Goal: Task Accomplishment & Management: Manage account settings

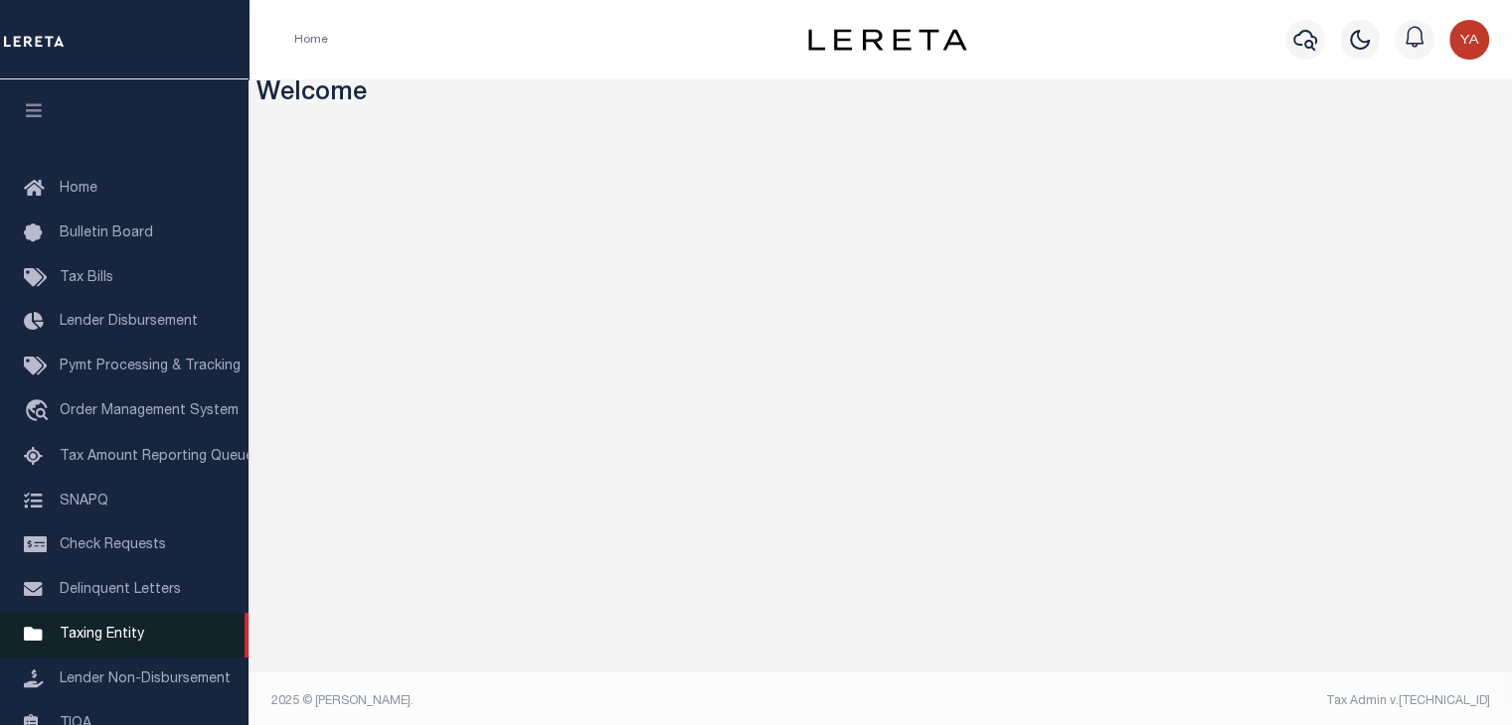
click at [92, 642] on span "Taxing Entity" at bounding box center [102, 635] width 84 height 14
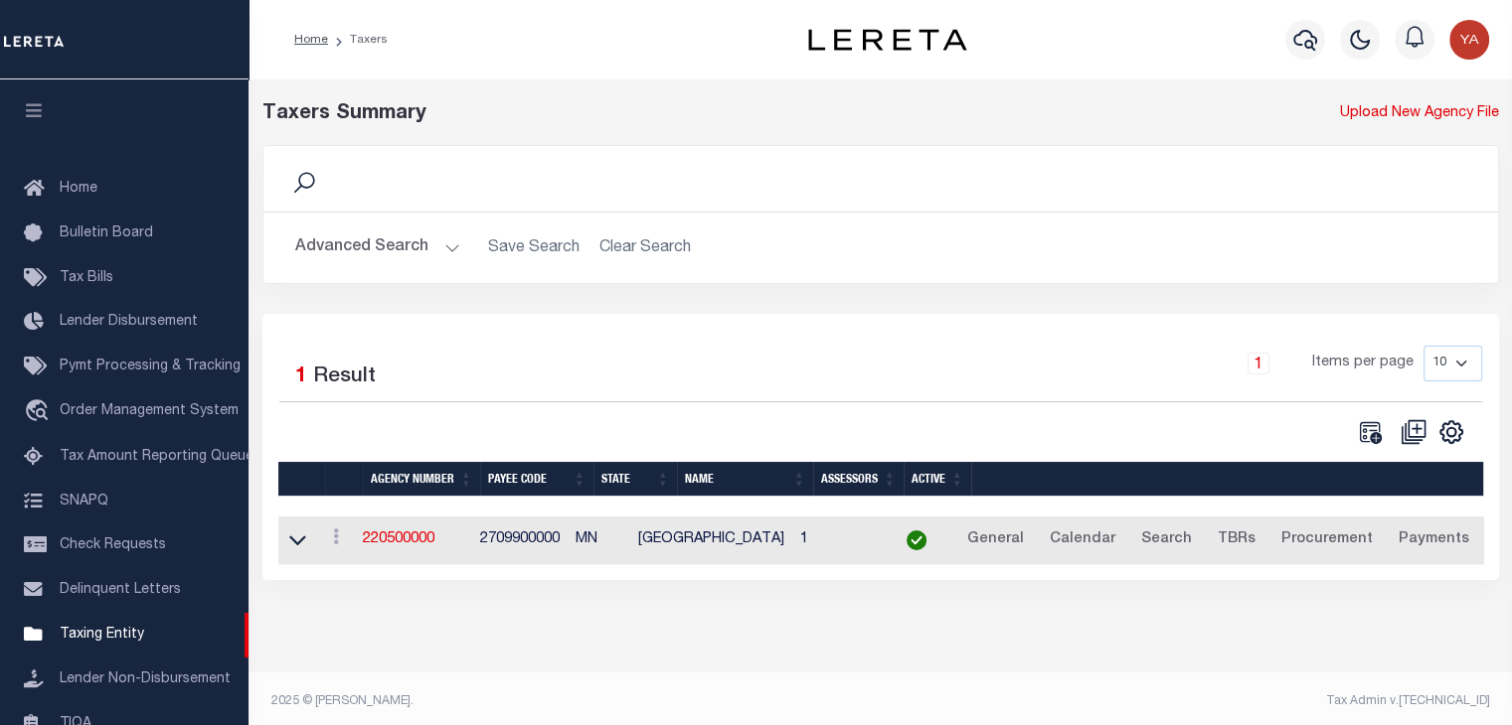
scroll to position [246, 0]
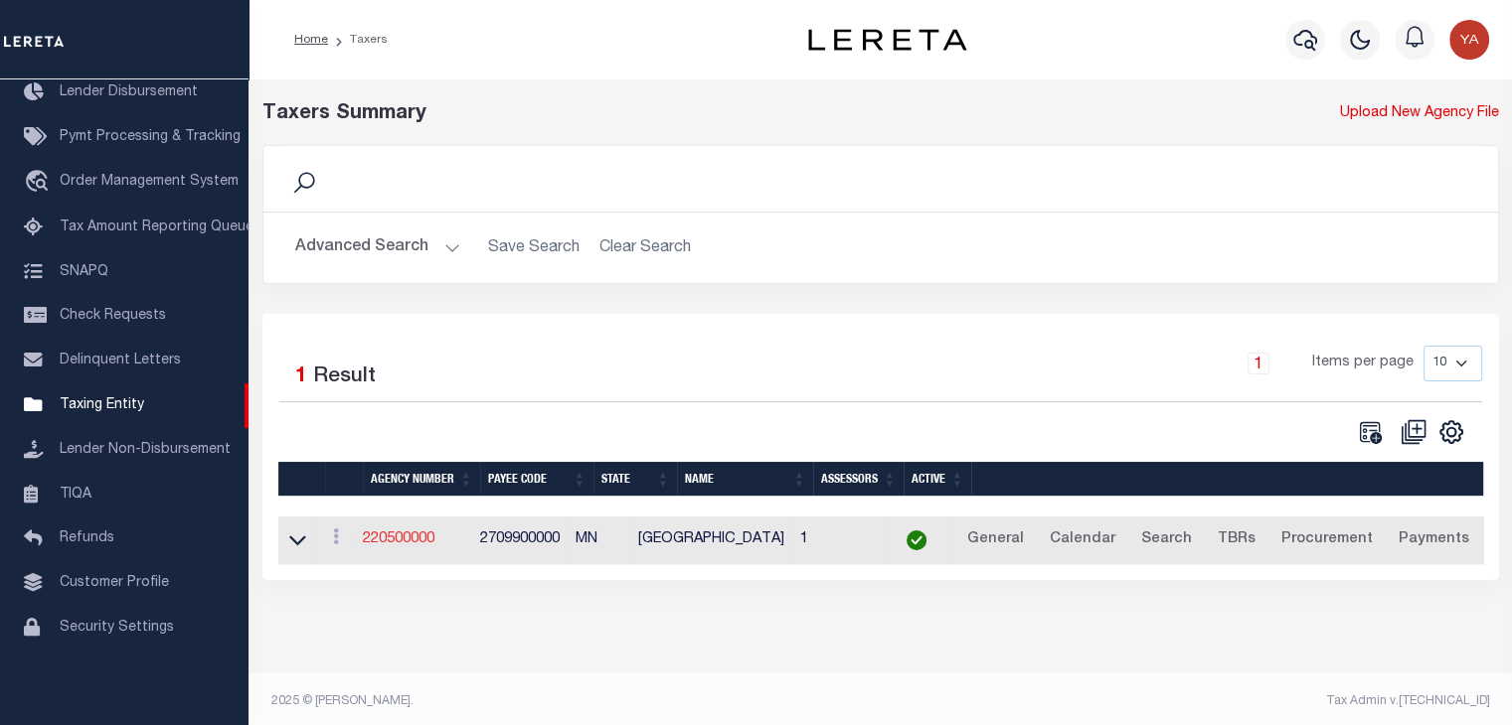
click at [416, 536] on link "220500000" at bounding box center [399, 540] width 72 height 14
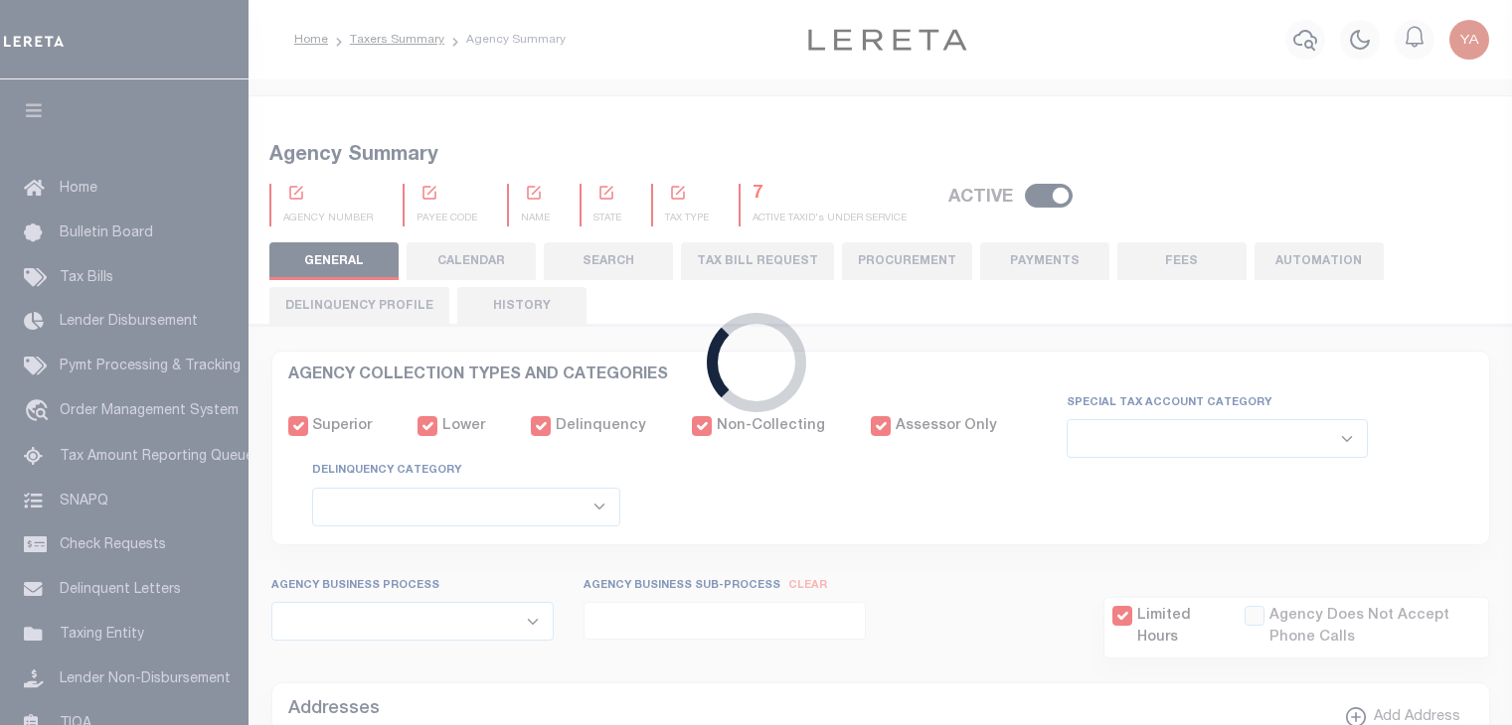
select select
checkbox input "false"
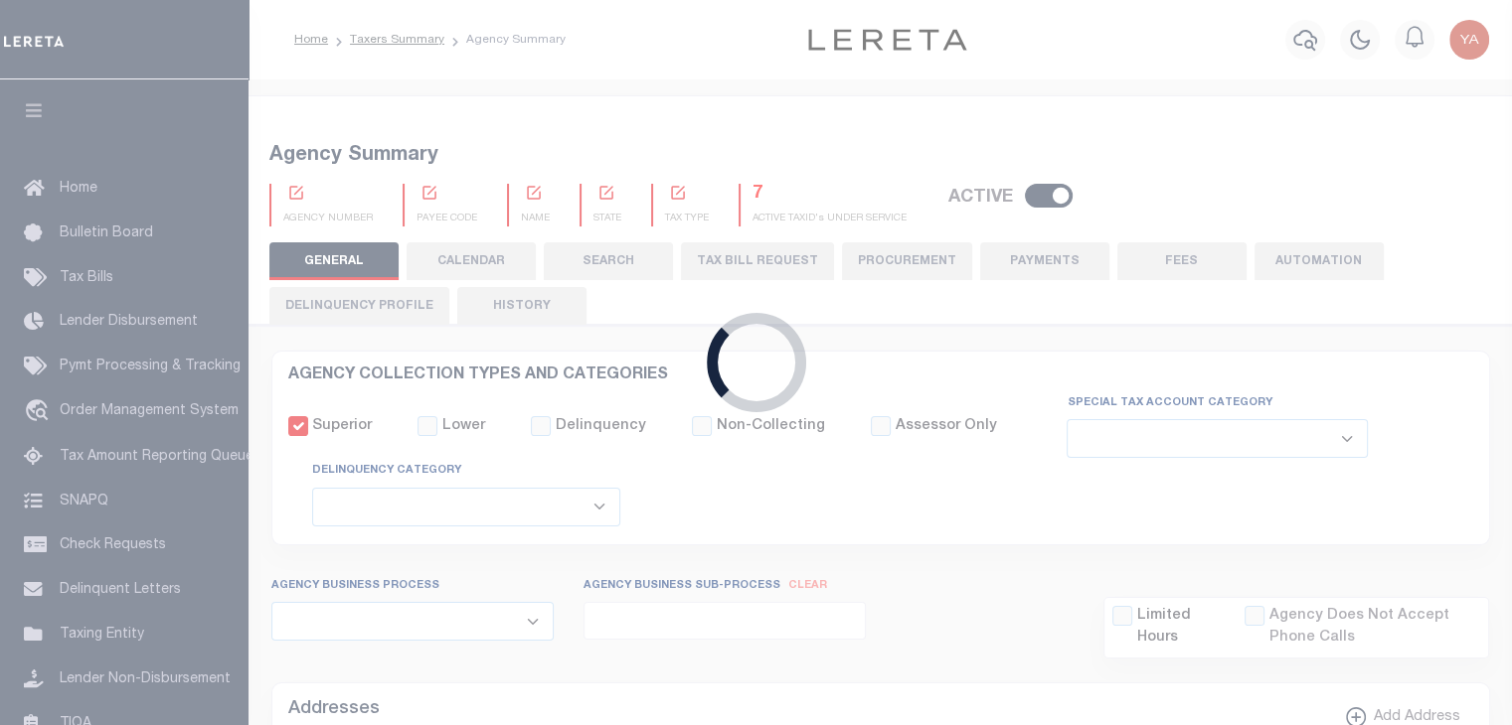
checkbox input "false"
type input "2709900000"
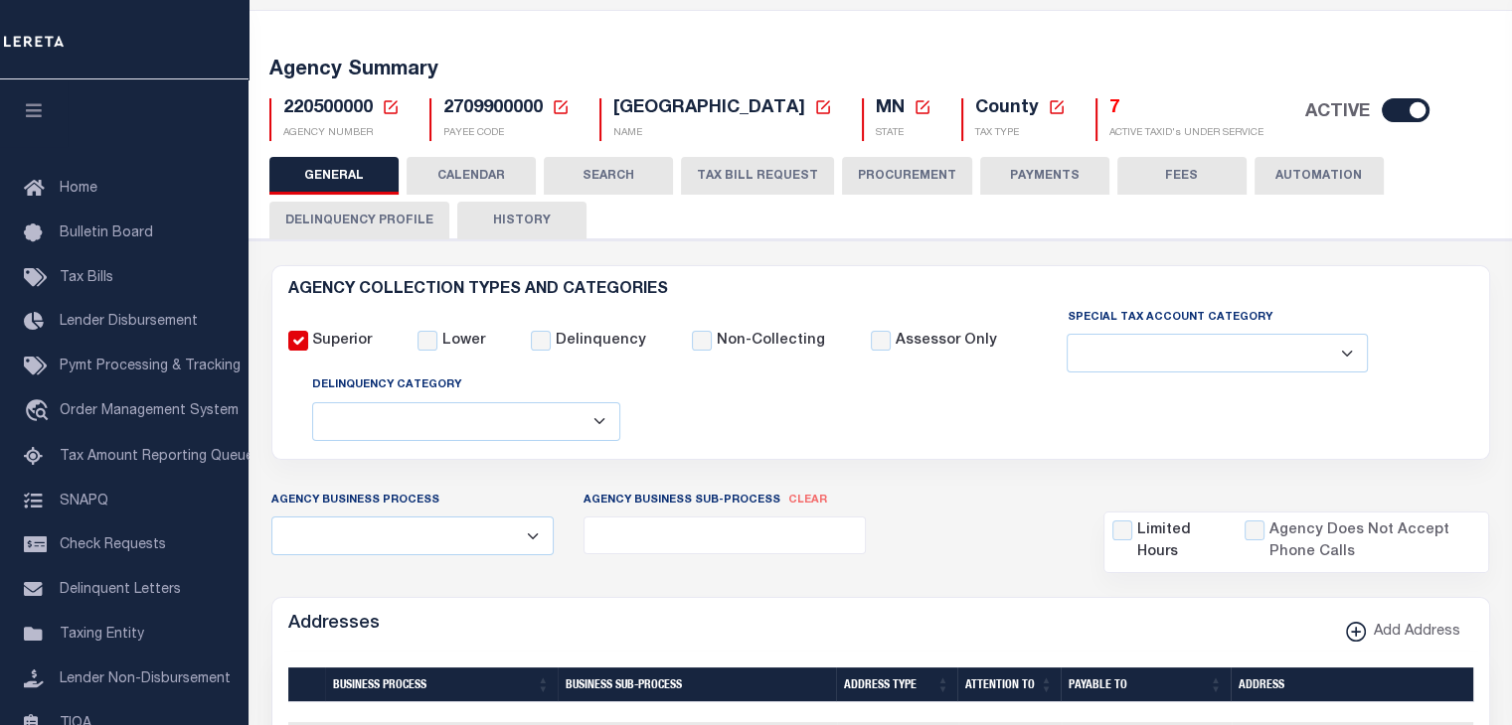
scroll to position [398, 0]
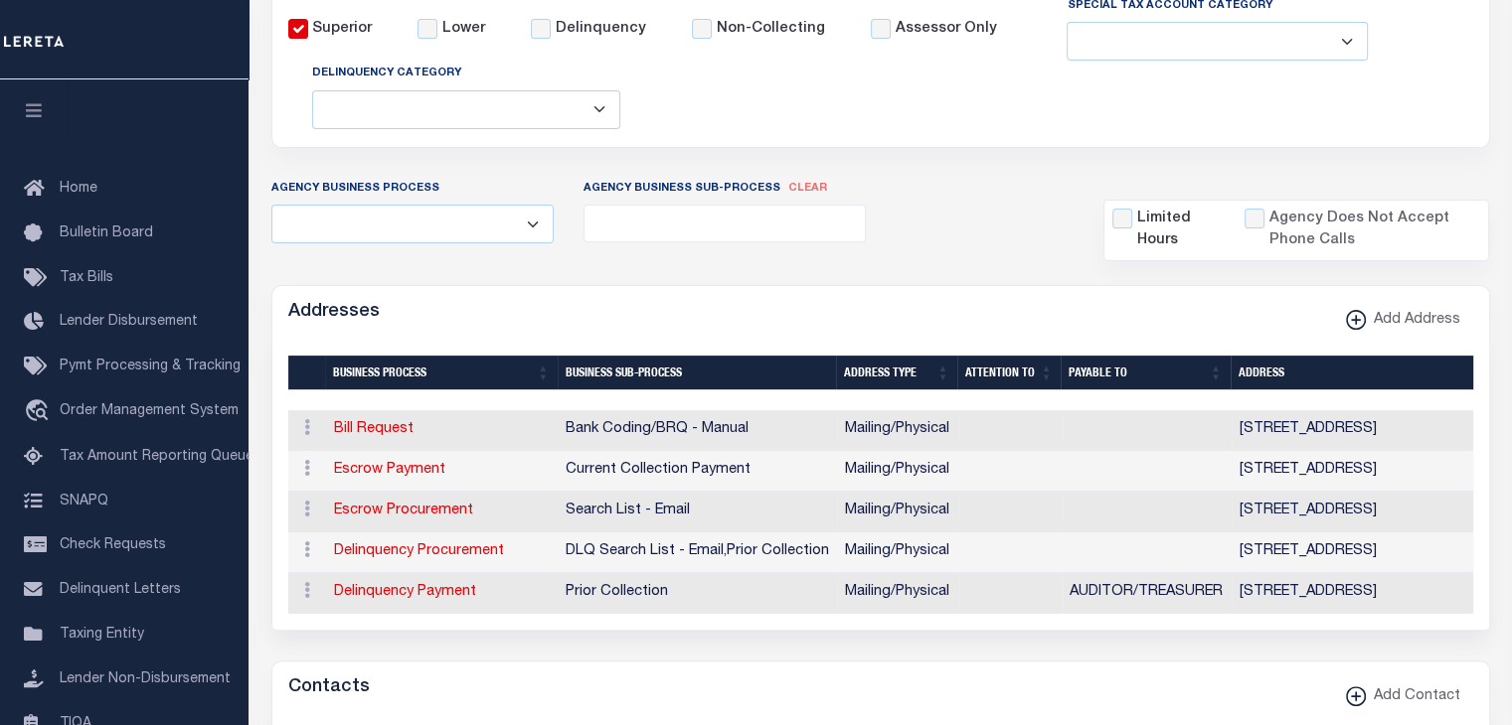
click at [409, 486] on td "Escrow Payment" at bounding box center [442, 471] width 232 height 41
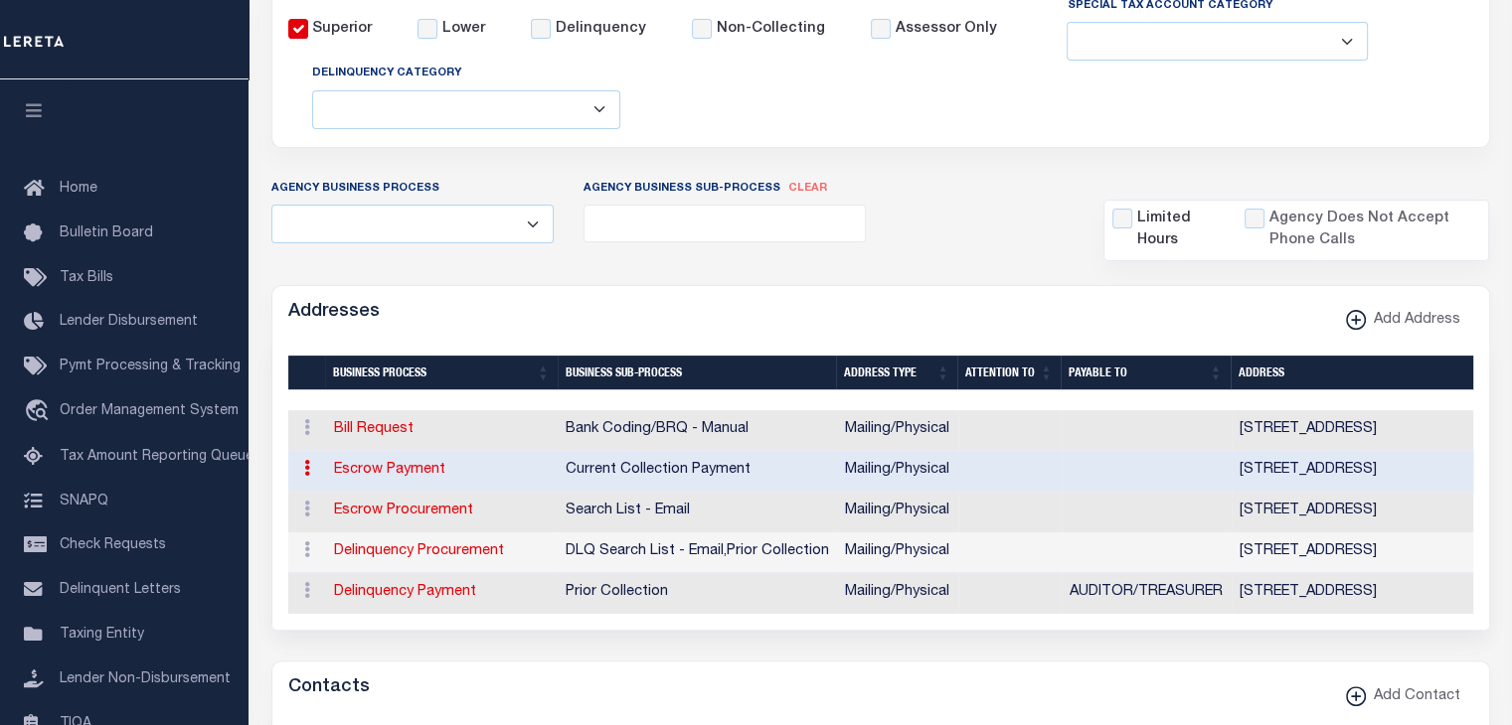
click at [411, 477] on link "Escrow Payment" at bounding box center [389, 470] width 111 height 14
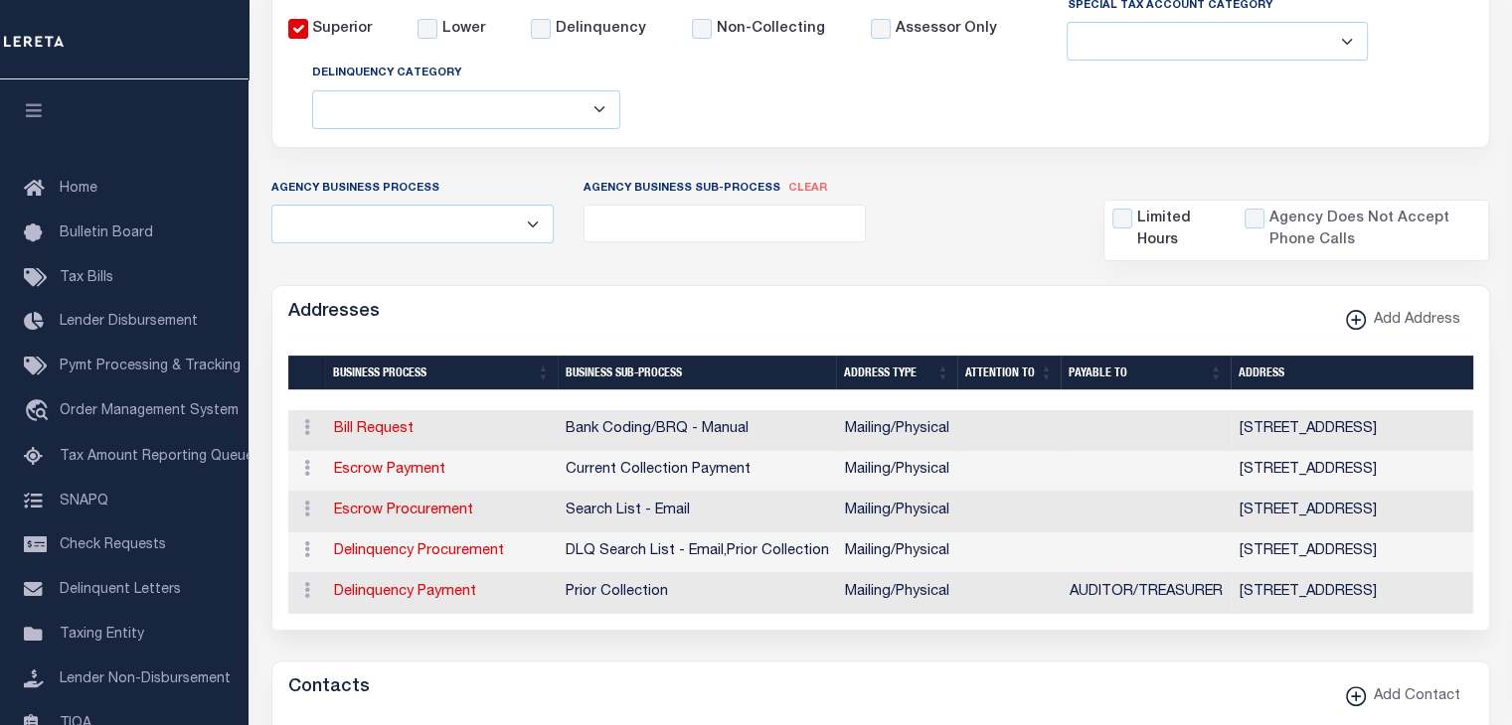
type input "[STREET_ADDRESS]"
type input "test1"
type input "AUSTIN"
select select "MN"
type input "55912"
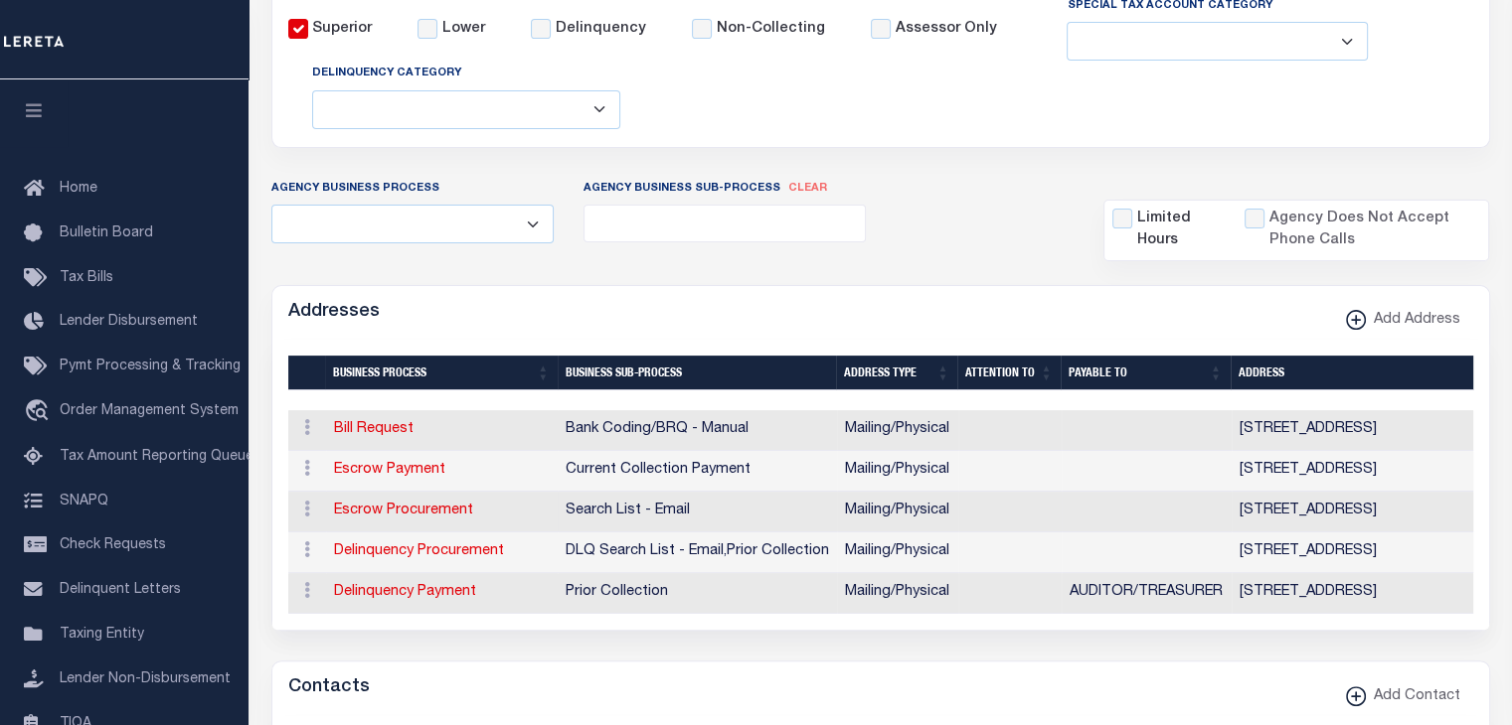
select select "5"
checkbox input "true"
select select "3"
select select "11"
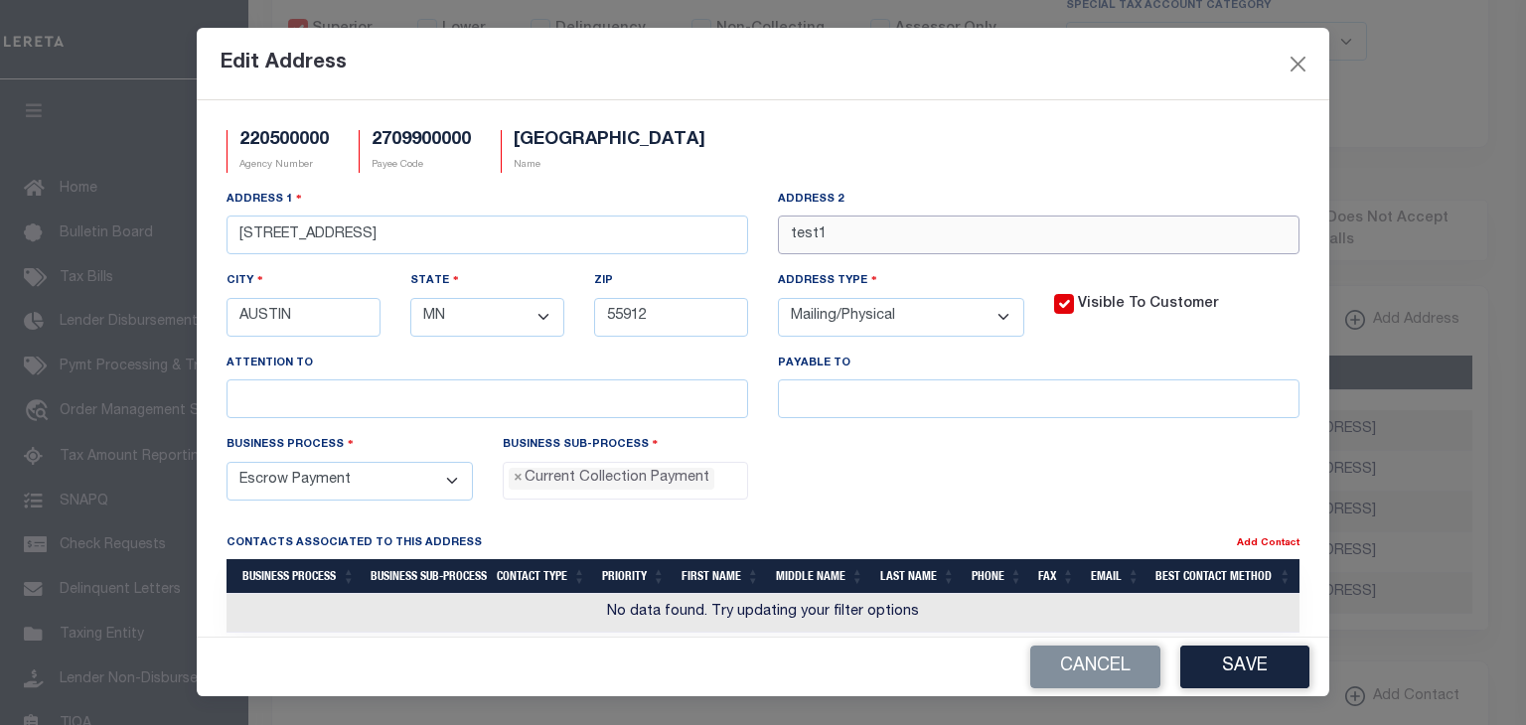
click at [843, 246] on input "test1" at bounding box center [1039, 235] width 522 height 39
type input "test2"
click at [1251, 667] on button "Save" at bounding box center [1245, 667] width 129 height 43
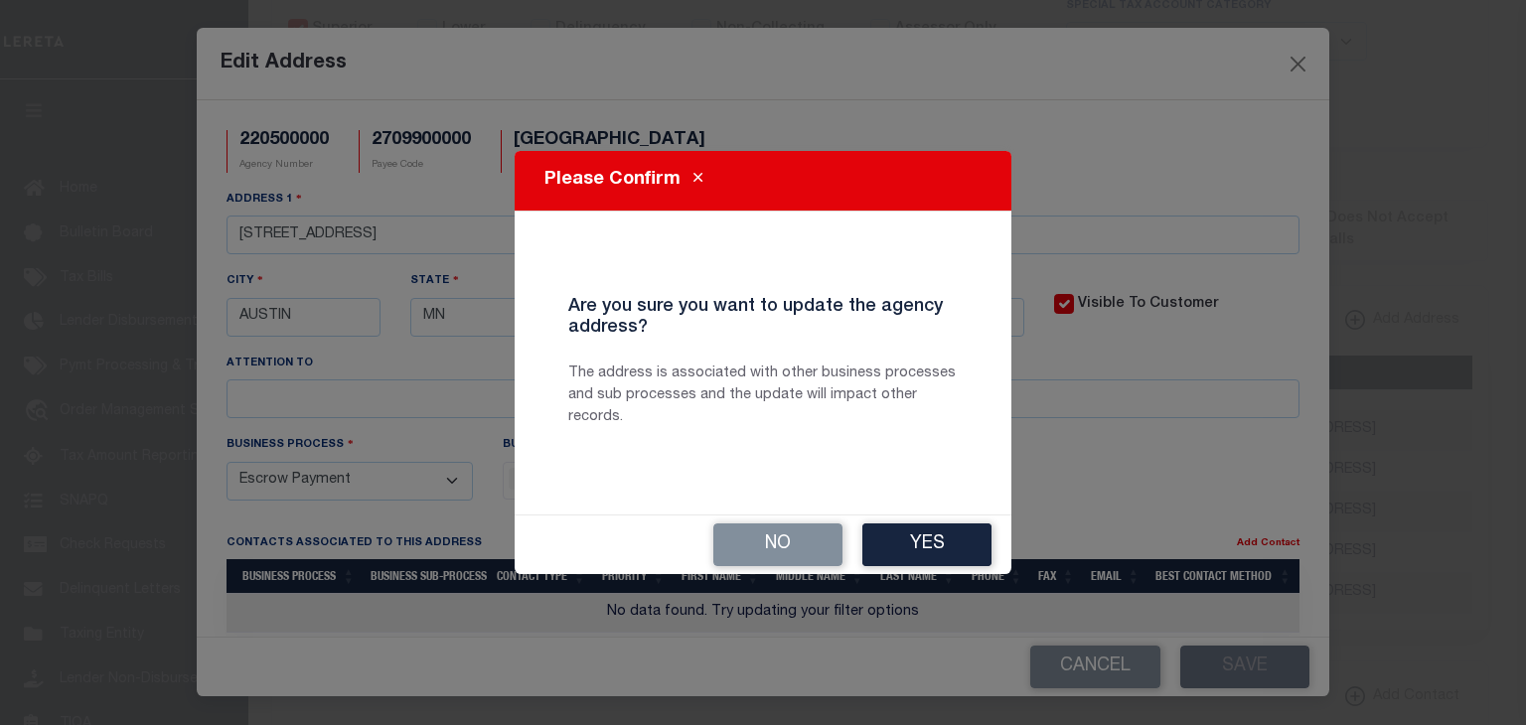
click at [898, 519] on div "No Yes" at bounding box center [763, 545] width 497 height 59
click at [920, 542] on button "Yes" at bounding box center [927, 545] width 129 height 43
